Goal: Ask a question

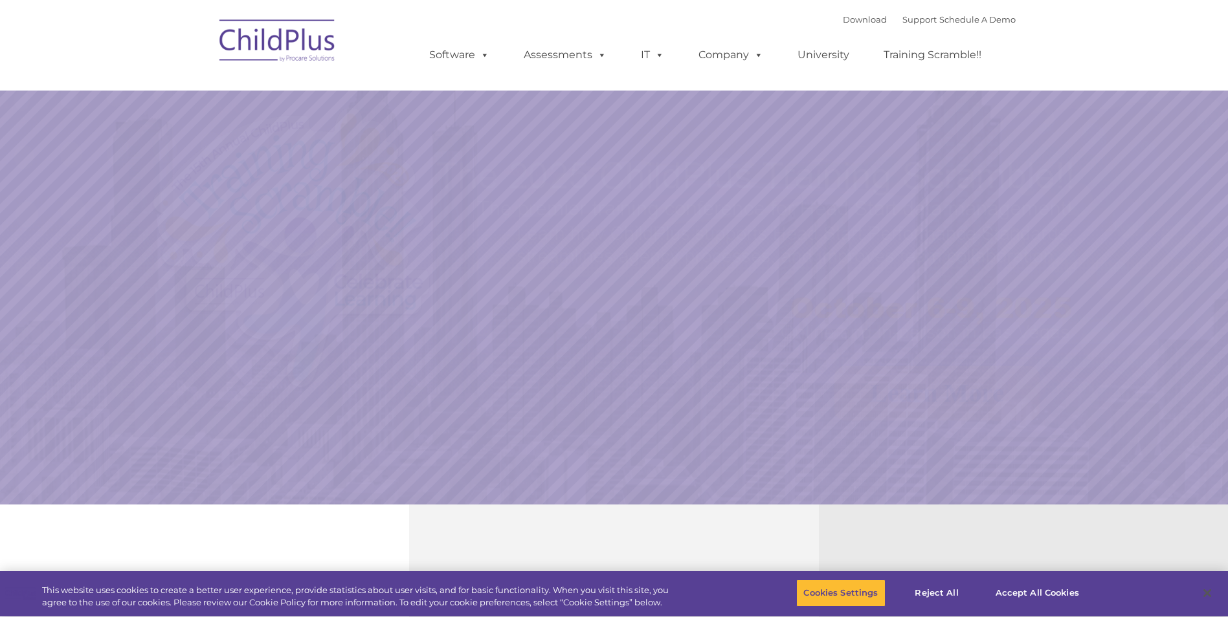
select select "MEDIUM"
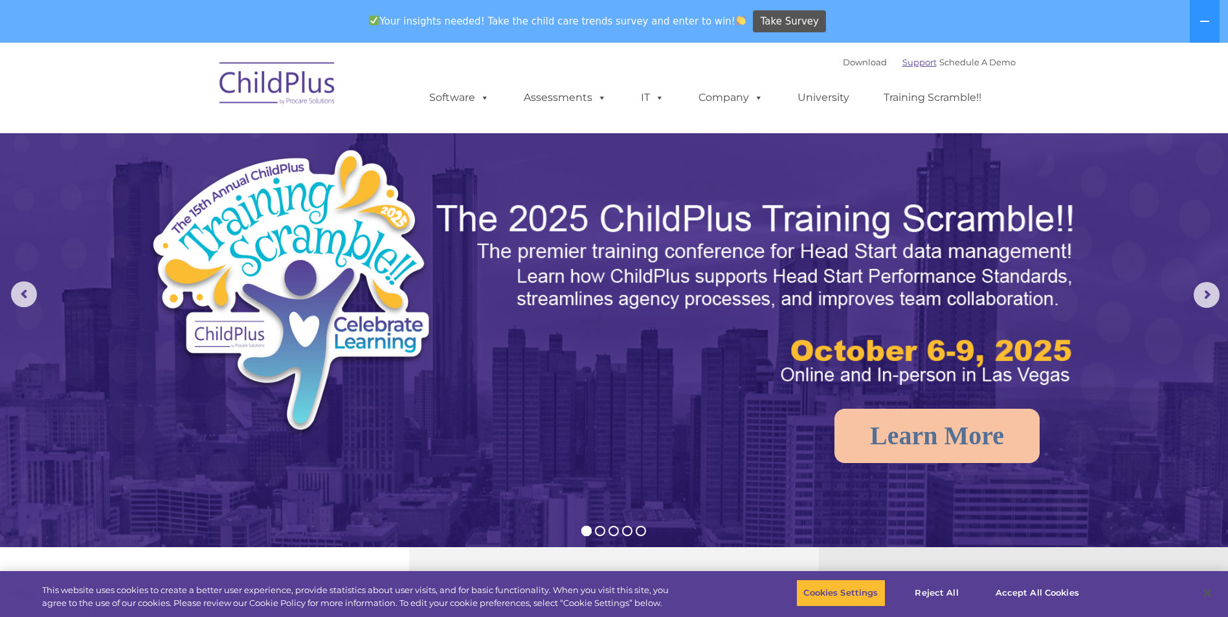
click at [902, 61] on link "Support" at bounding box center [919, 62] width 34 height 10
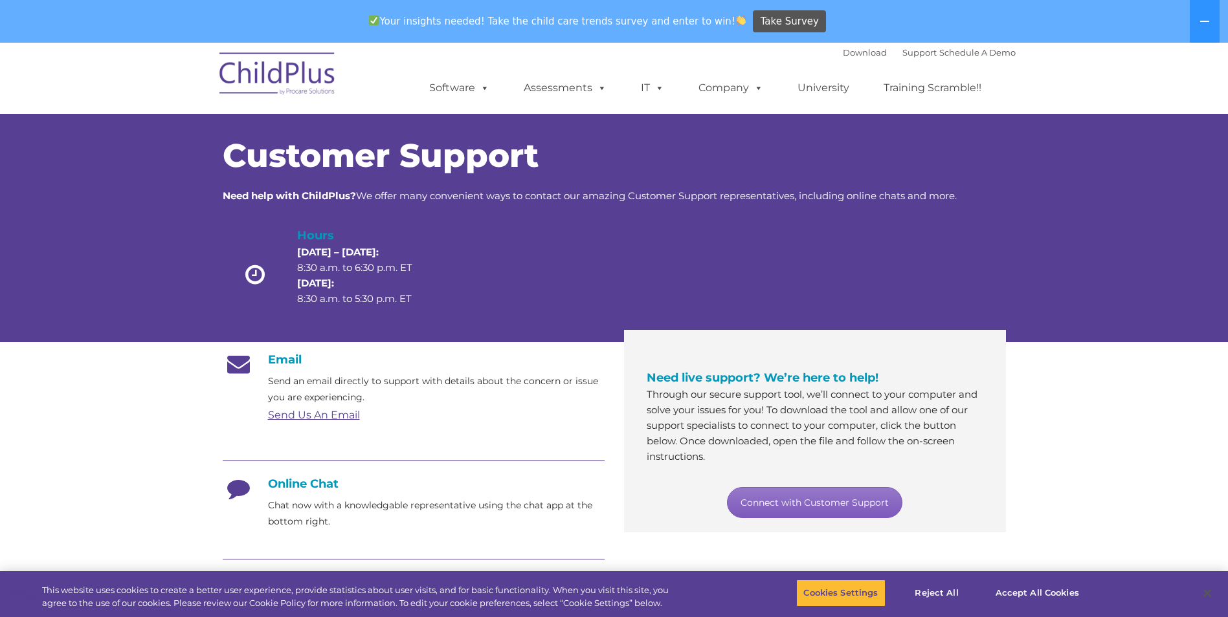
click at [816, 498] on link "Connect with Customer Support" at bounding box center [814, 502] width 175 height 31
